Goal: Task Accomplishment & Management: Manage account settings

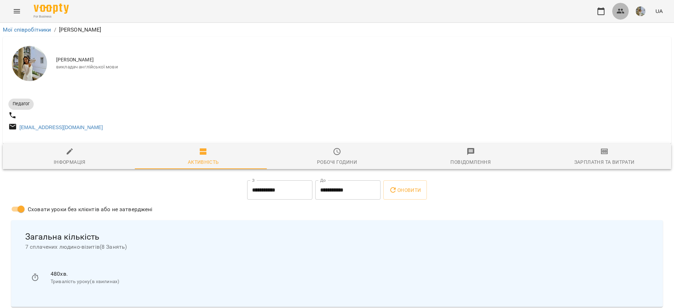
click at [619, 15] on button "button" at bounding box center [620, 11] width 17 height 17
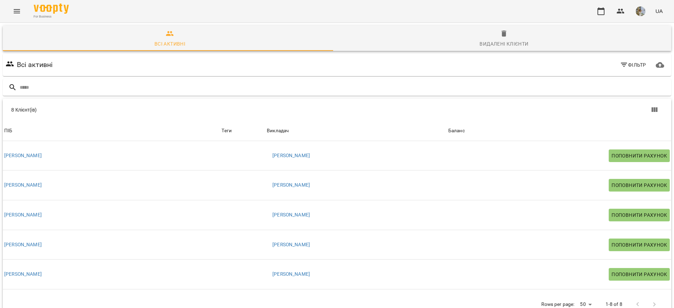
click at [46, 15] on span "For Business" at bounding box center [51, 16] width 35 height 5
click at [51, 8] on img at bounding box center [51, 9] width 35 height 10
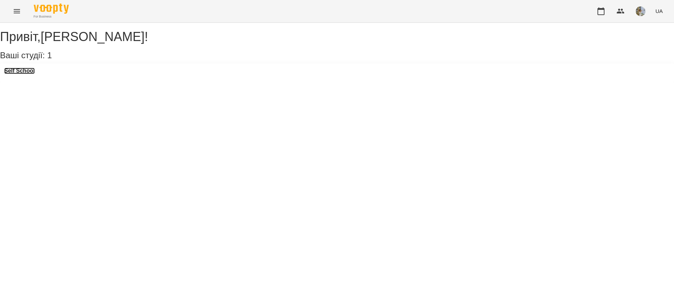
click at [17, 74] on h3 "Self School" at bounding box center [19, 71] width 31 height 6
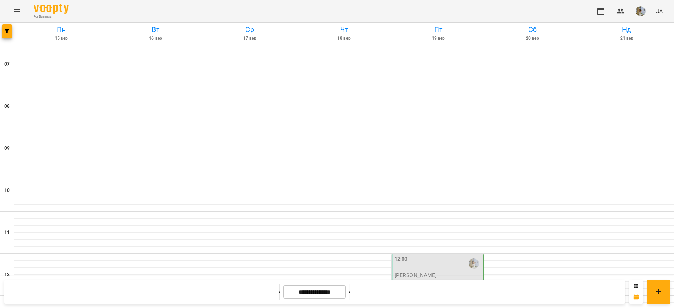
click at [279, 296] on button at bounding box center [280, 291] width 2 height 15
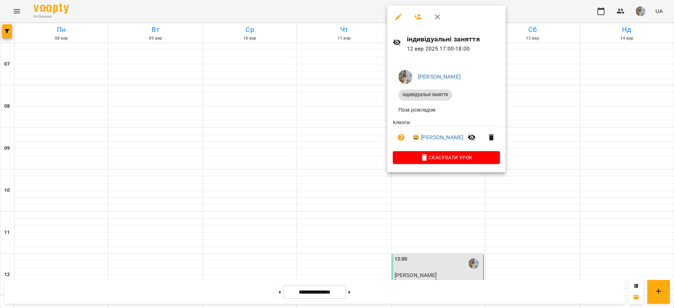
click at [322, 110] on div at bounding box center [337, 154] width 674 height 308
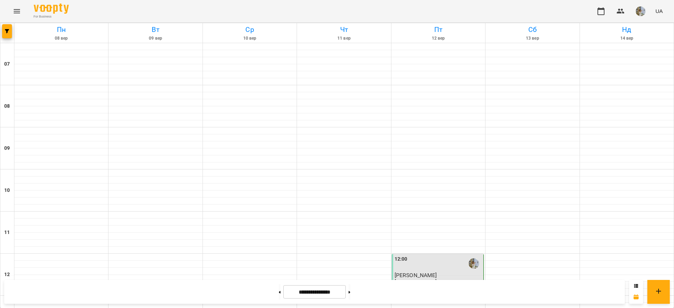
scroll to position [230, 0]
click at [279, 293] on button at bounding box center [280, 291] width 2 height 15
click at [350, 291] on button at bounding box center [350, 291] width 2 height 15
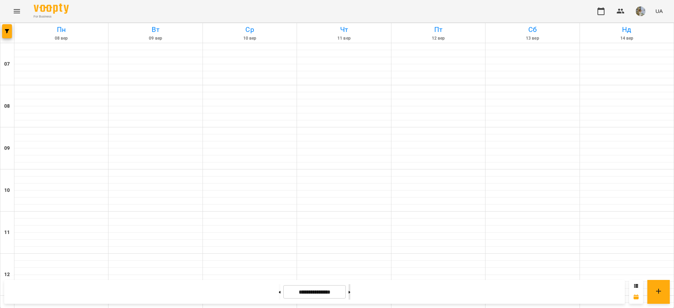
type input "**********"
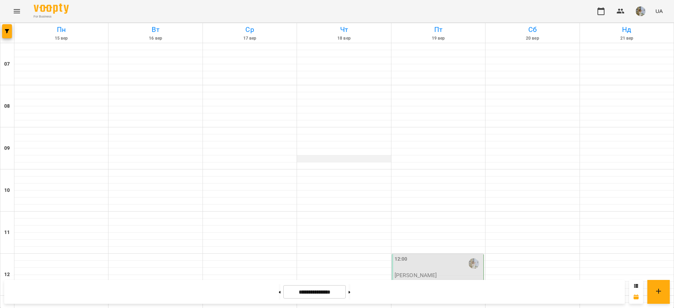
scroll to position [211, 0]
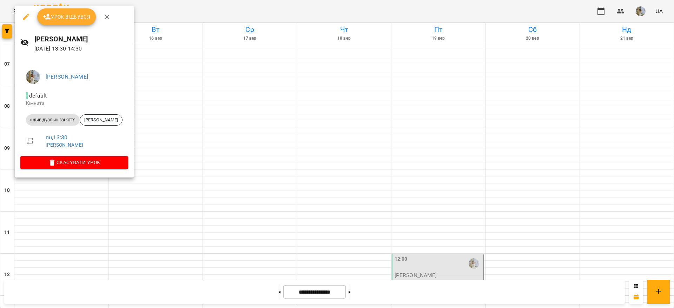
click at [185, 84] on div at bounding box center [337, 154] width 674 height 308
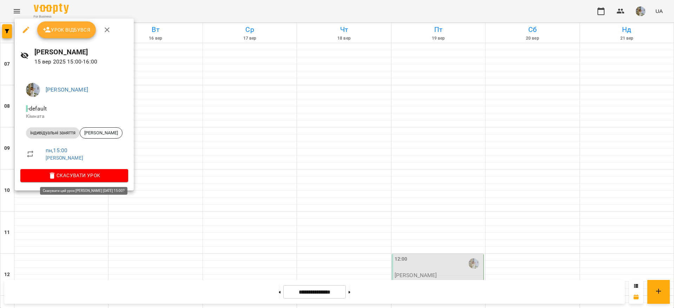
click at [79, 175] on span "Скасувати Урок" at bounding box center [74, 175] width 97 height 8
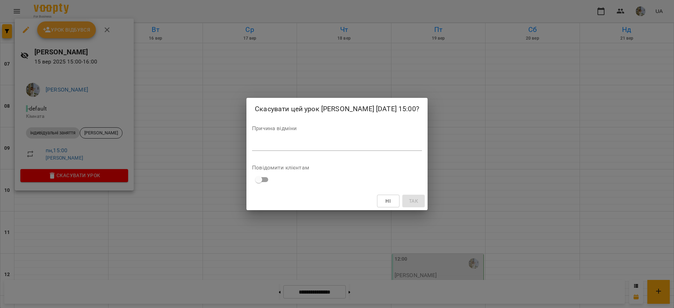
click at [346, 146] on div "*" at bounding box center [337, 145] width 170 height 11
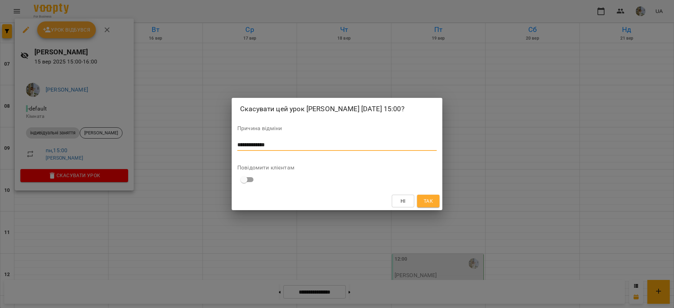
type textarea "**********"
click at [428, 210] on div "Ні Так" at bounding box center [337, 201] width 211 height 18
click at [428, 205] on span "Так" at bounding box center [428, 201] width 9 height 8
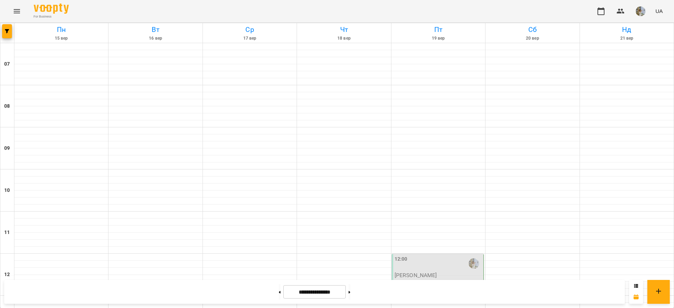
scroll to position [369, 0]
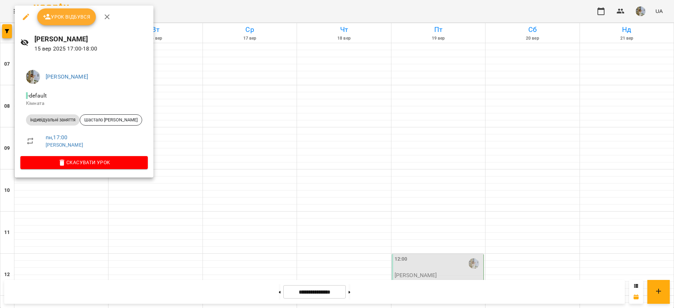
click at [201, 77] on div at bounding box center [337, 154] width 674 height 308
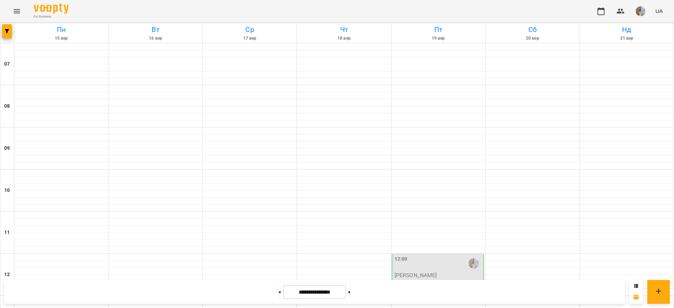
scroll to position [158, 0]
